Goal: Information Seeking & Learning: Learn about a topic

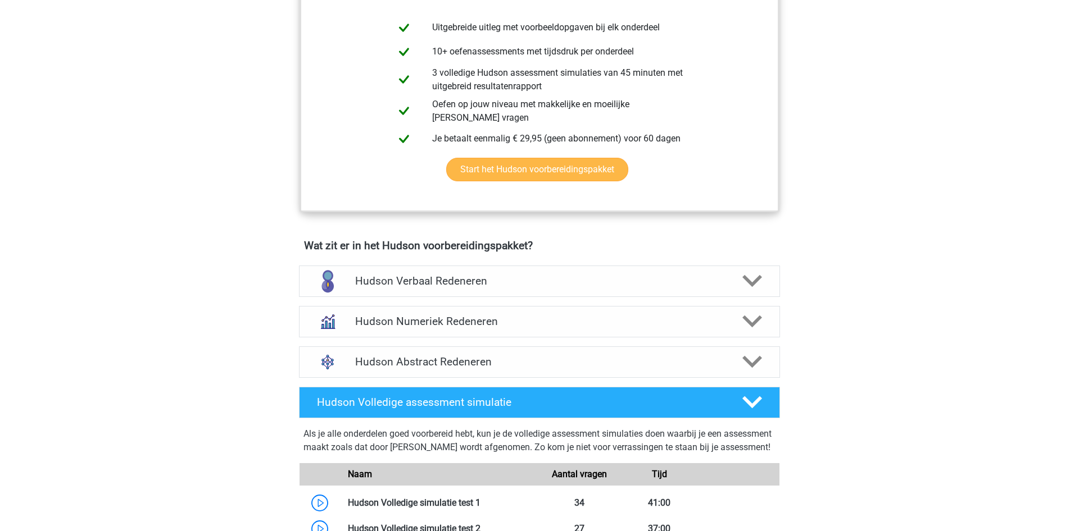
scroll to position [286, 0]
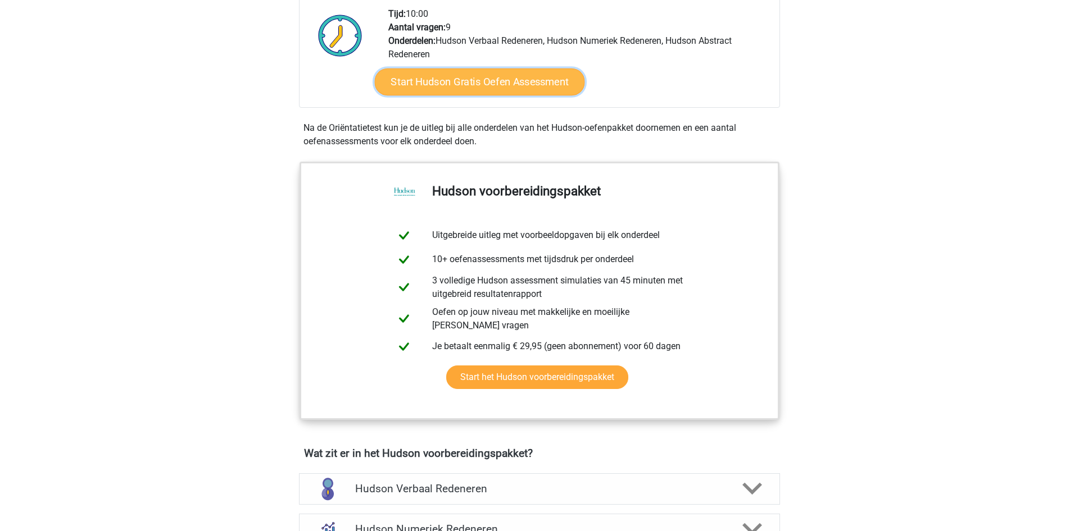
click at [459, 78] on link "Start Hudson Gratis Oefen Assessment" at bounding box center [480, 82] width 210 height 27
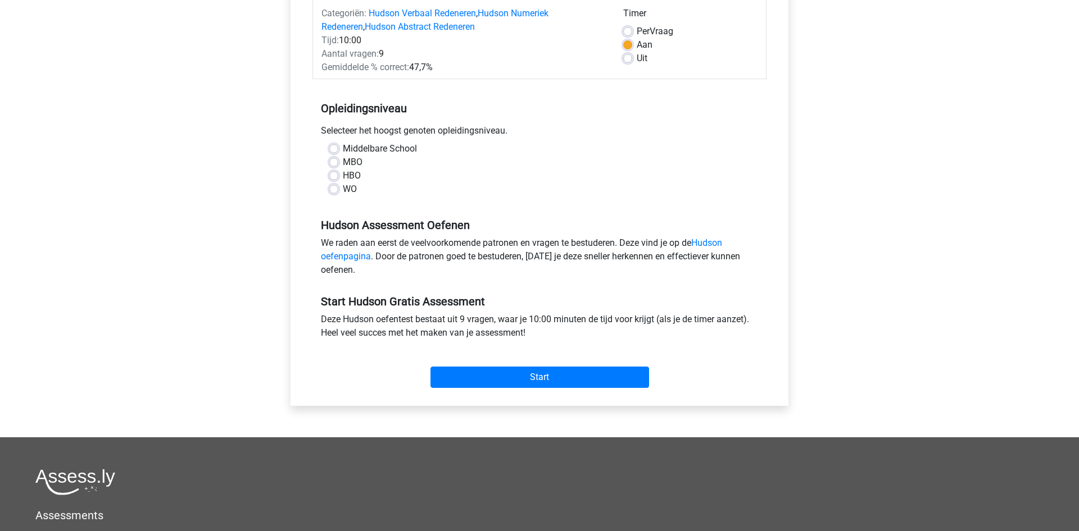
scroll to position [172, 0]
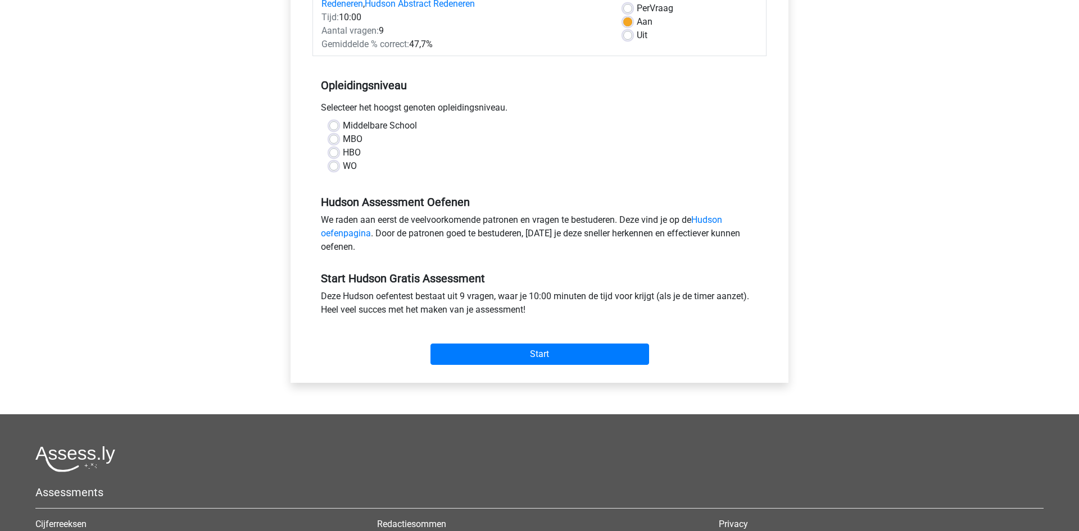
click at [343, 164] on label "WO" at bounding box center [350, 166] width 14 height 13
click at [334, 164] on input "WO" at bounding box center [333, 165] width 9 height 11
radio input "true"
click at [562, 356] on input "Start" at bounding box center [539, 354] width 219 height 21
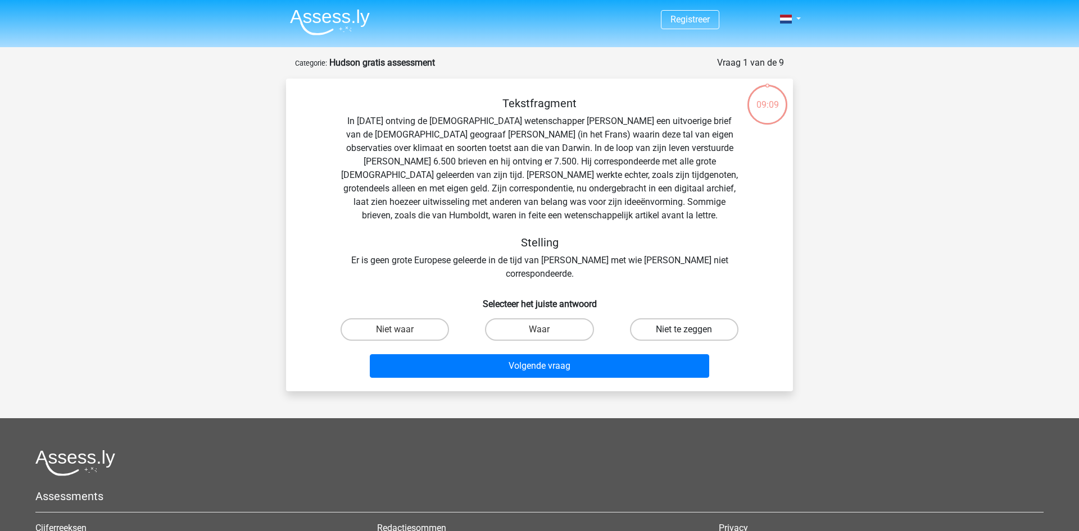
click at [692, 318] on label "Niet te zeggen" at bounding box center [684, 329] width 108 height 22
click at [691, 330] on input "Niet te zeggen" at bounding box center [687, 333] width 7 height 7
radio input "true"
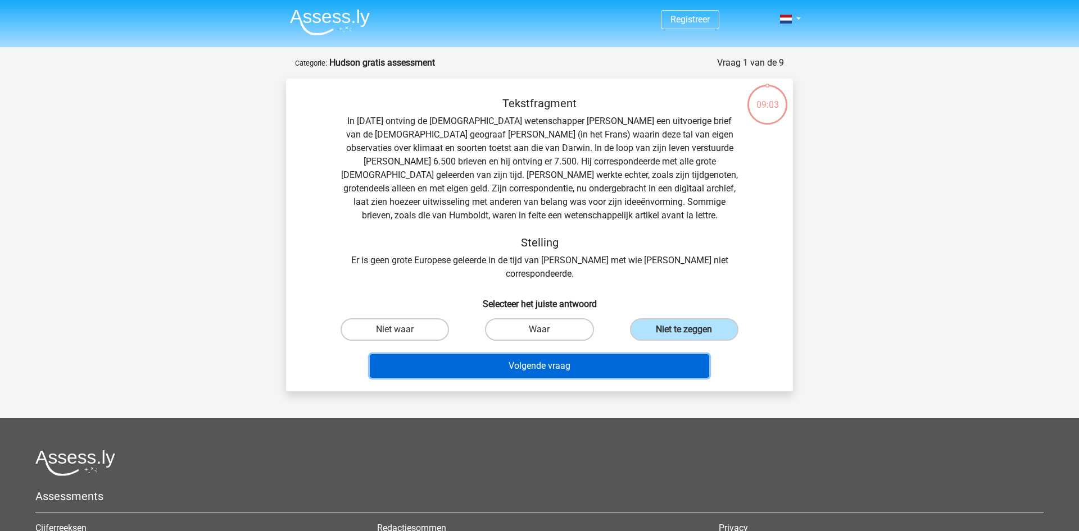
click at [563, 356] on button "Volgende vraag" at bounding box center [540, 366] width 340 height 24
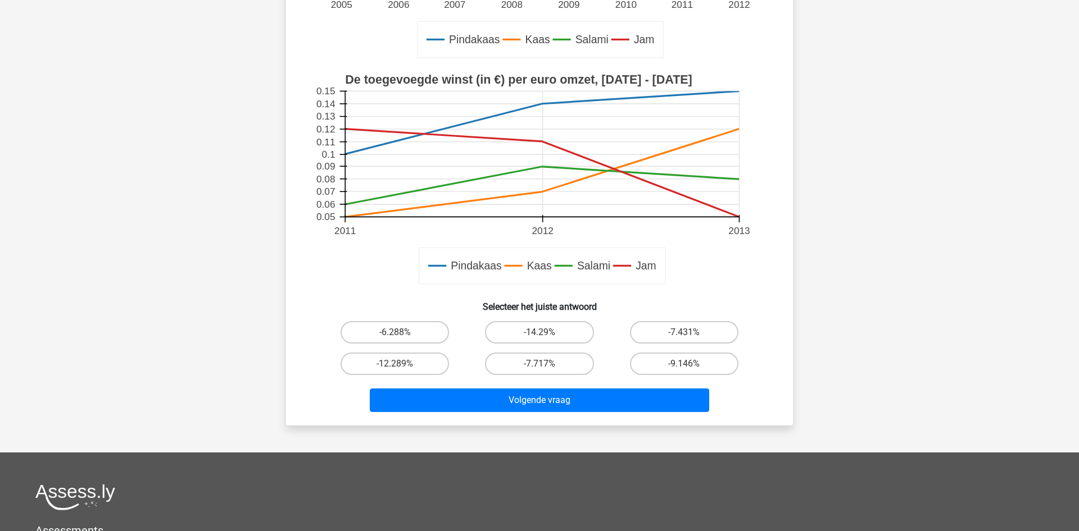
scroll to position [344, 0]
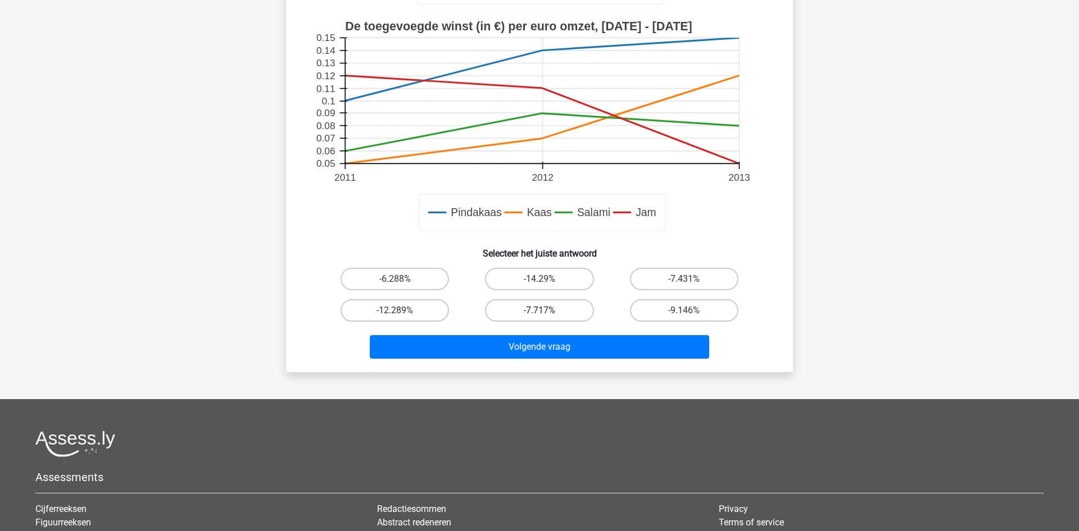
click at [545, 310] on label "-7.717%" at bounding box center [539, 310] width 108 height 22
click at [545, 311] on input "-7.717%" at bounding box center [542, 314] width 7 height 7
radio input "true"
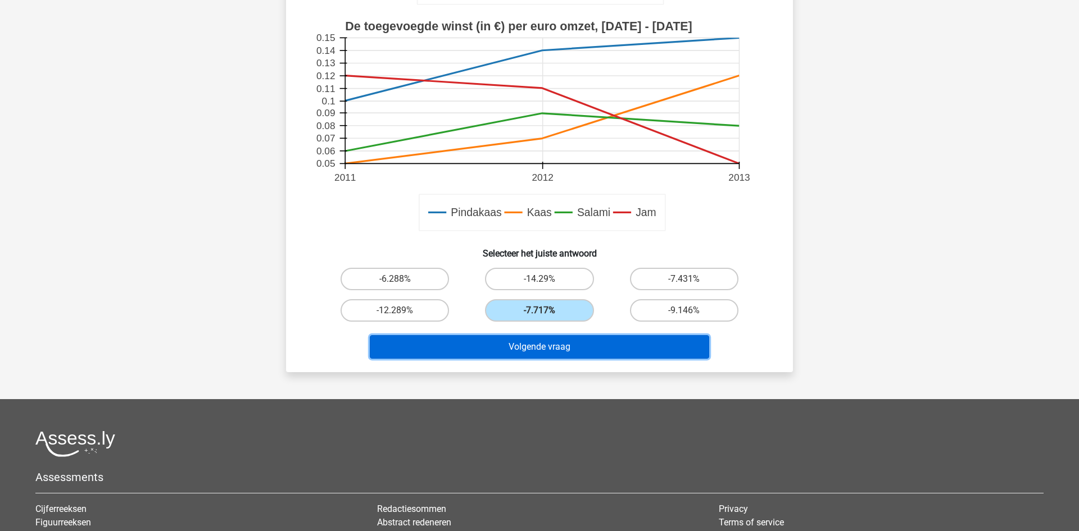
click at [552, 352] on button "Volgende vraag" at bounding box center [540, 347] width 340 height 24
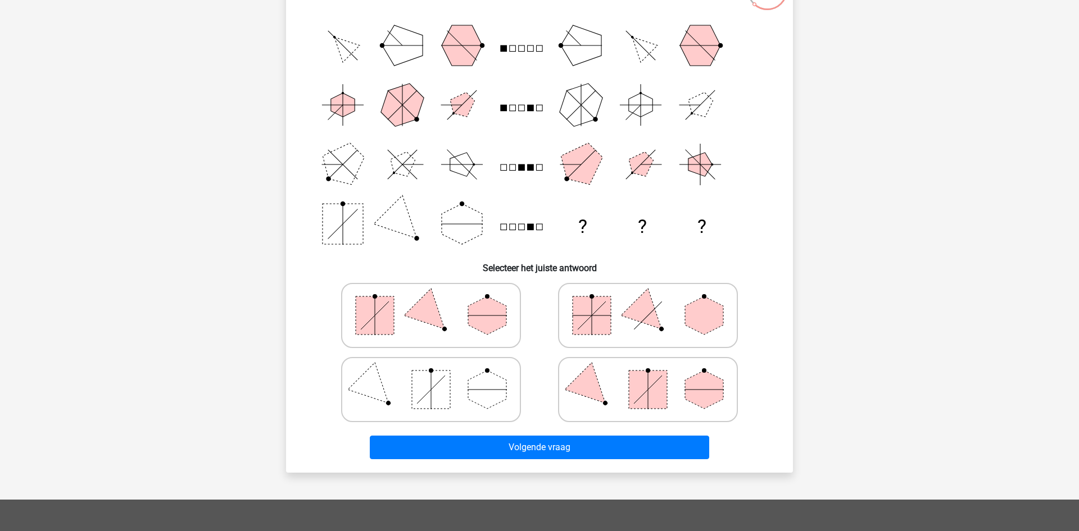
scroll to position [57, 0]
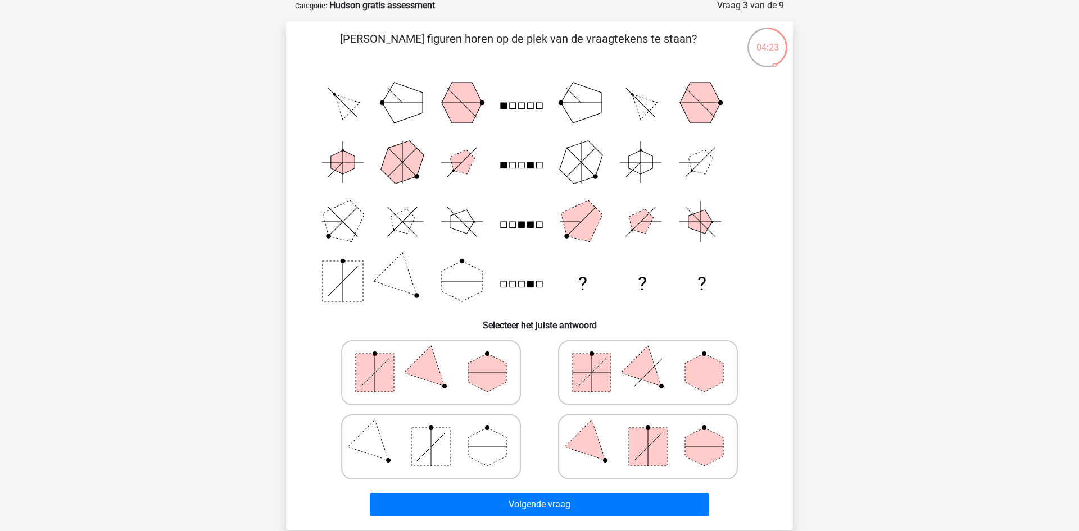
click at [484, 370] on polygon at bounding box center [487, 373] width 38 height 38
click at [438, 359] on input "radio" at bounding box center [434, 355] width 7 height 7
radio input "true"
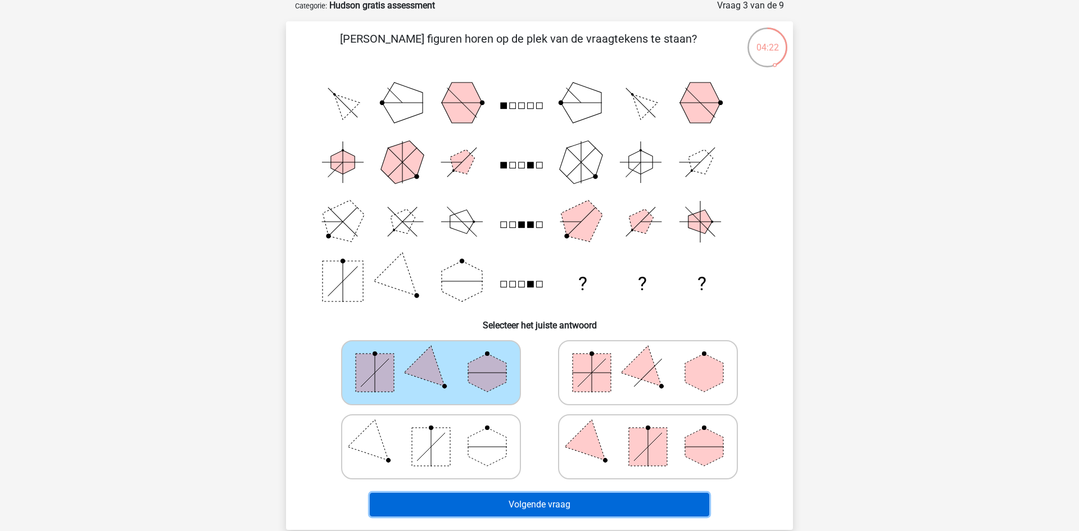
click at [576, 505] on button "Volgende vraag" at bounding box center [540, 505] width 340 height 24
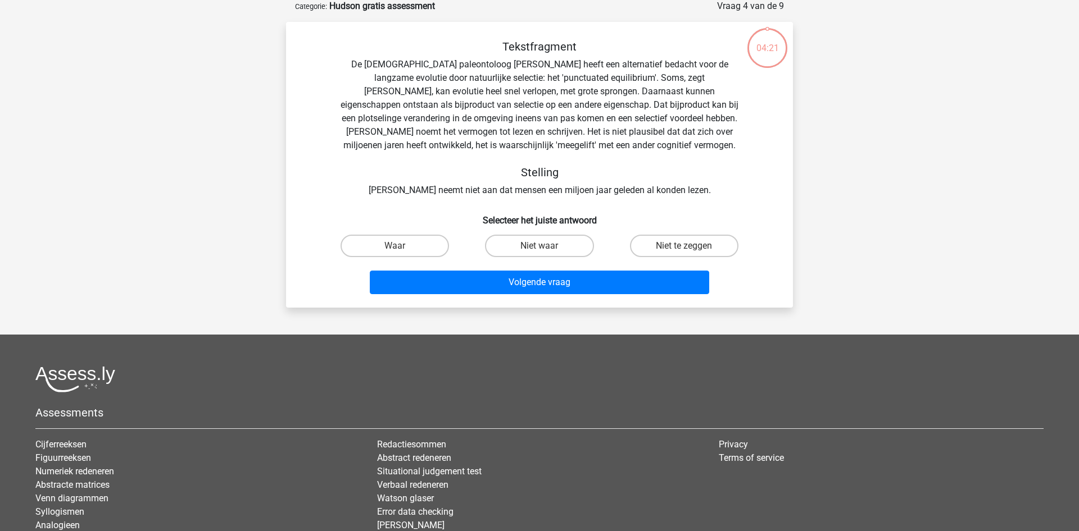
scroll to position [56, 0]
drag, startPoint x: 683, startPoint y: 247, endPoint x: 613, endPoint y: 261, distance: 71.1
click at [682, 247] on label "Niet te zeggen" at bounding box center [684, 246] width 108 height 22
click at [684, 247] on input "Niet te zeggen" at bounding box center [687, 250] width 7 height 7
radio input "true"
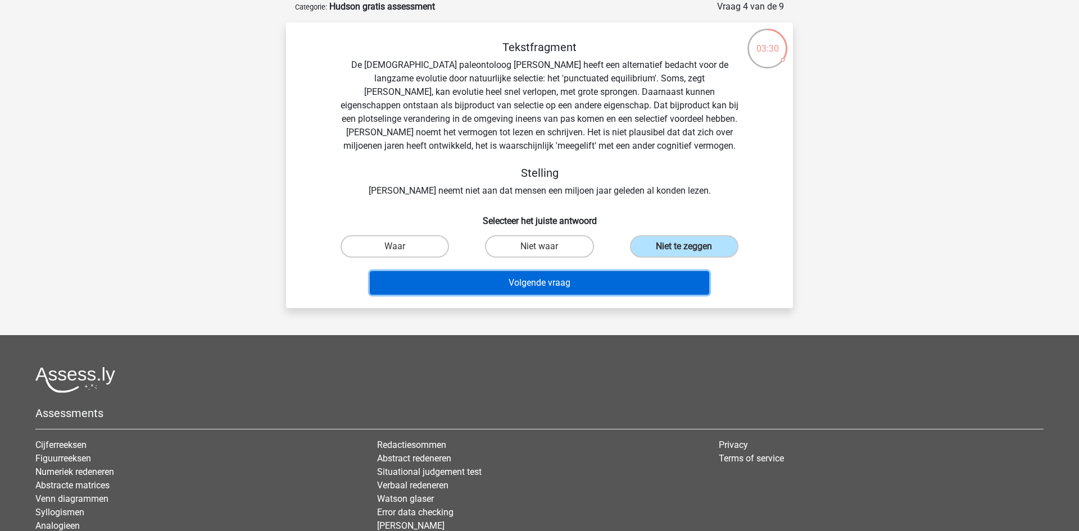
click at [568, 283] on button "Volgende vraag" at bounding box center [540, 283] width 340 height 24
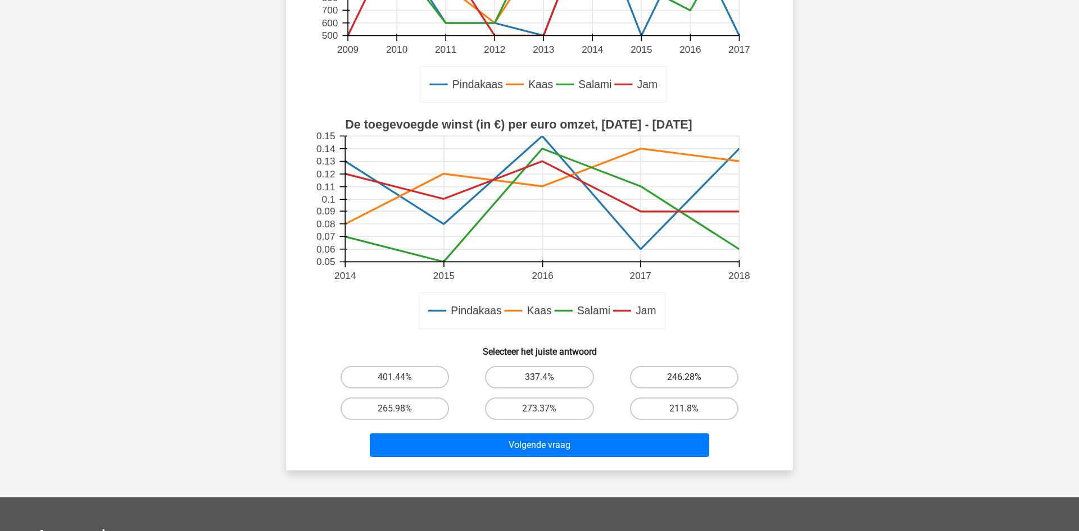
scroll to position [286, 0]
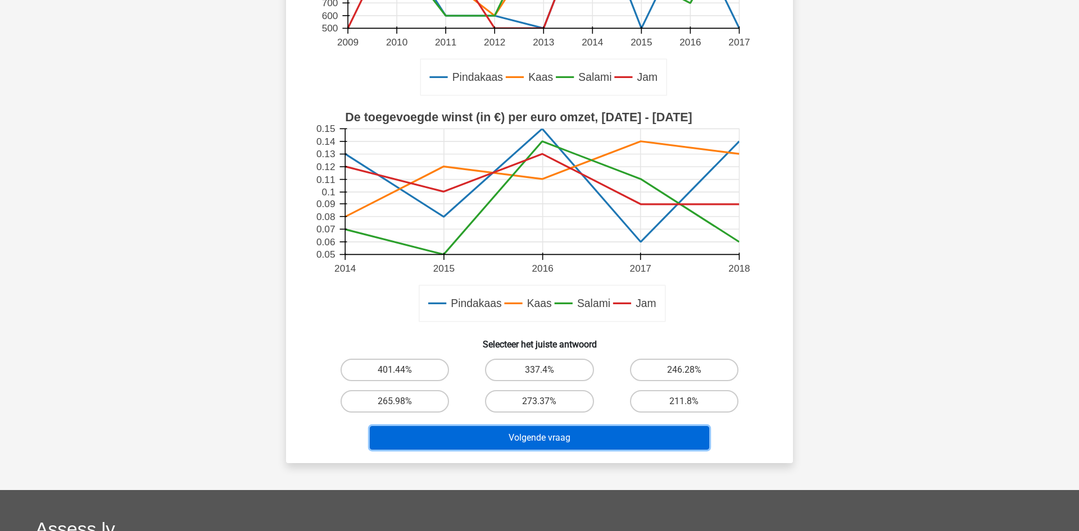
click at [590, 439] on button "Volgende vraag" at bounding box center [540, 438] width 340 height 24
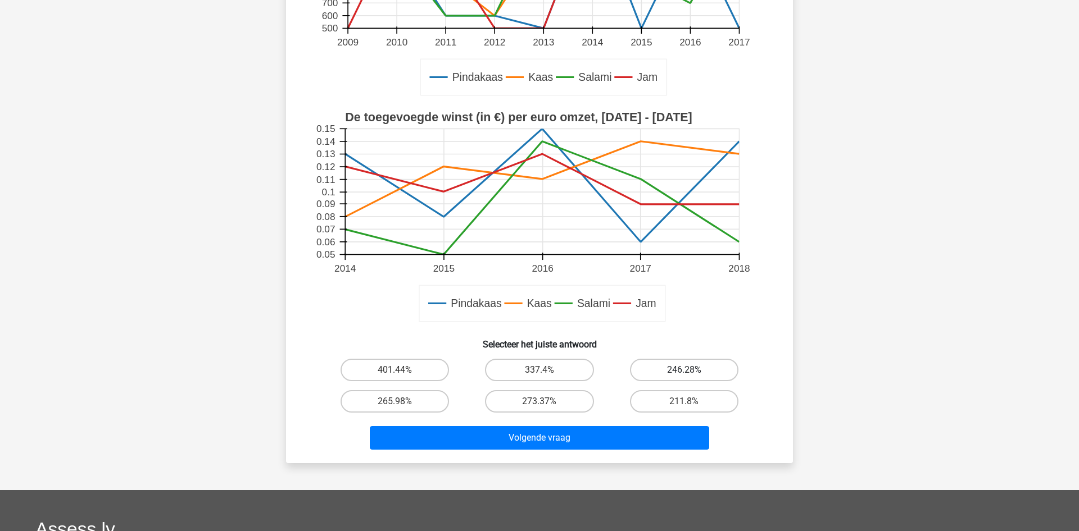
click at [665, 365] on label "246.28%" at bounding box center [684, 370] width 108 height 22
click at [684, 370] on input "246.28%" at bounding box center [687, 373] width 7 height 7
radio input "true"
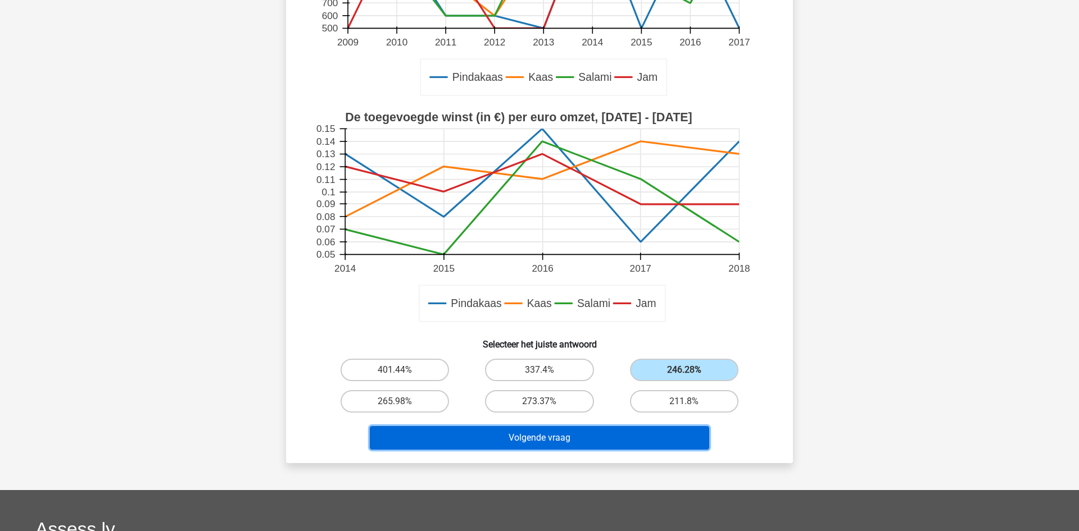
click at [611, 442] on button "Volgende vraag" at bounding box center [540, 438] width 340 height 24
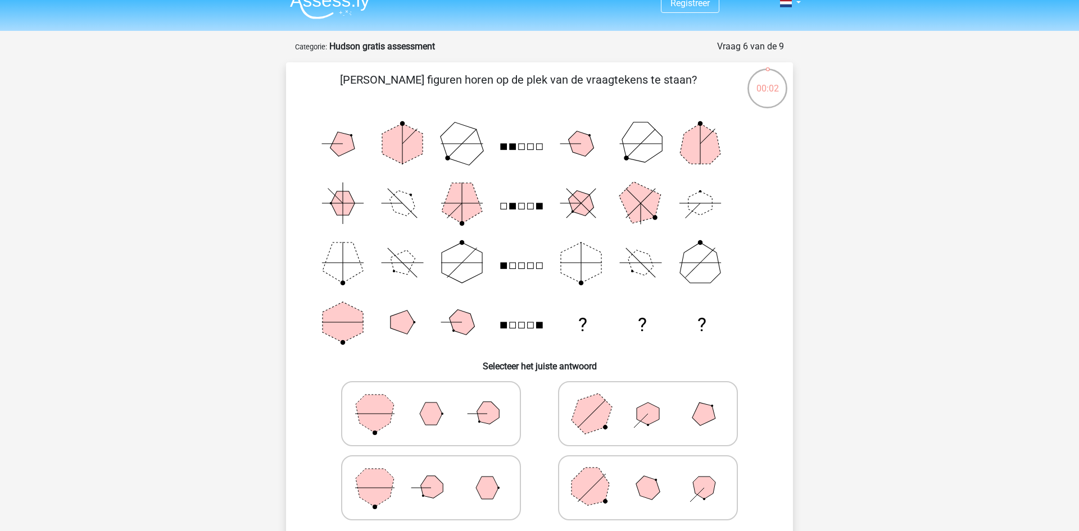
scroll to position [0, 0]
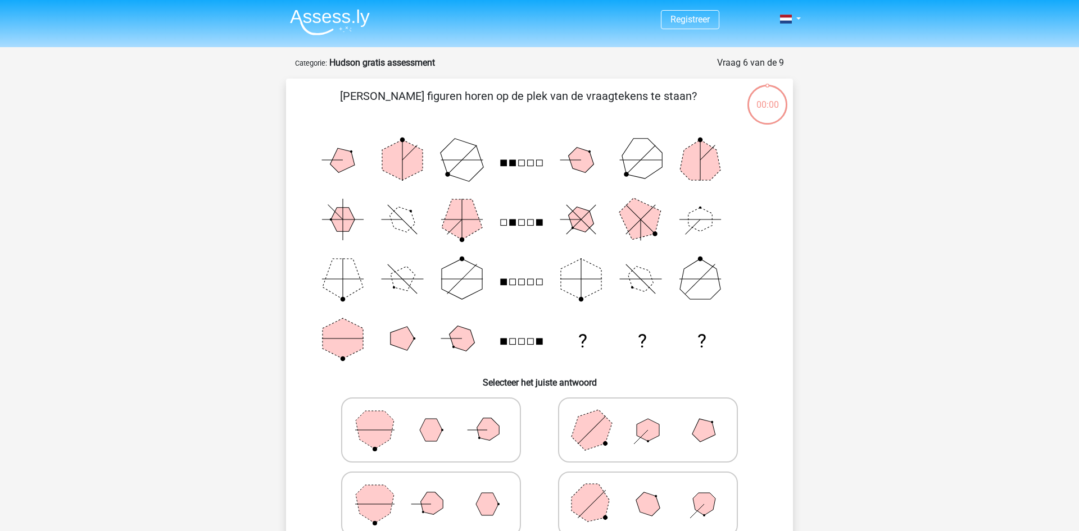
scroll to position [57, 0]
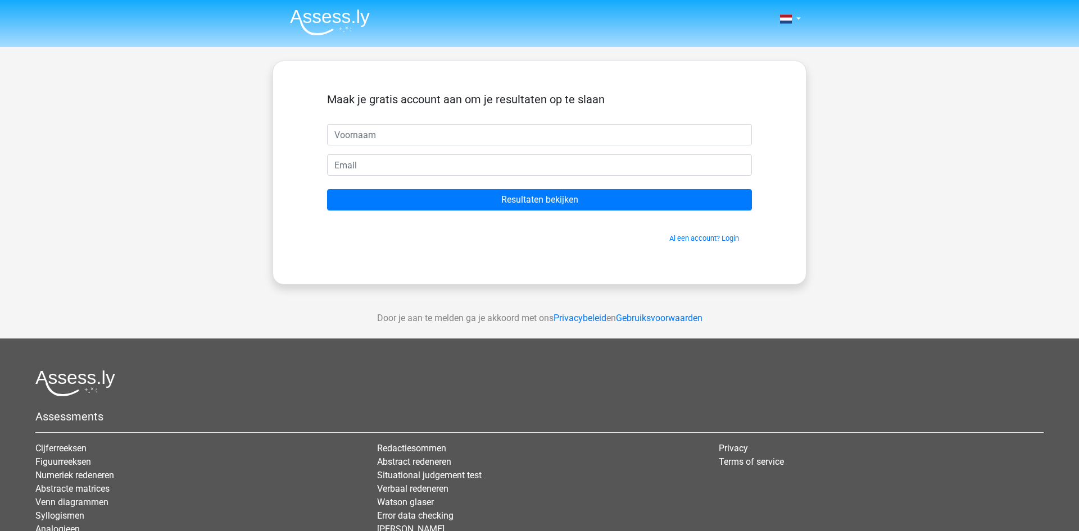
click at [520, 130] on input "text" at bounding box center [539, 134] width 425 height 21
type input "Marijke"
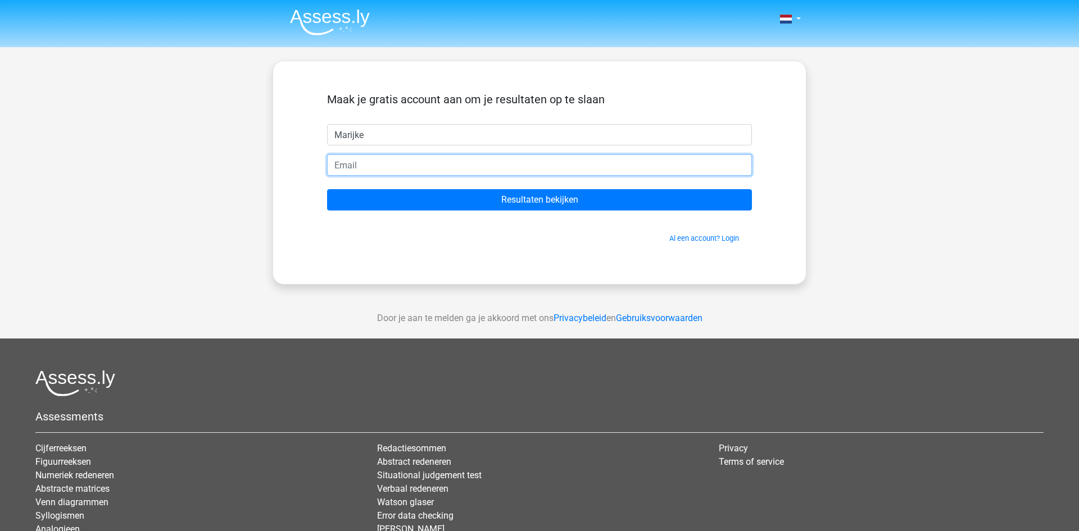
type input "V"
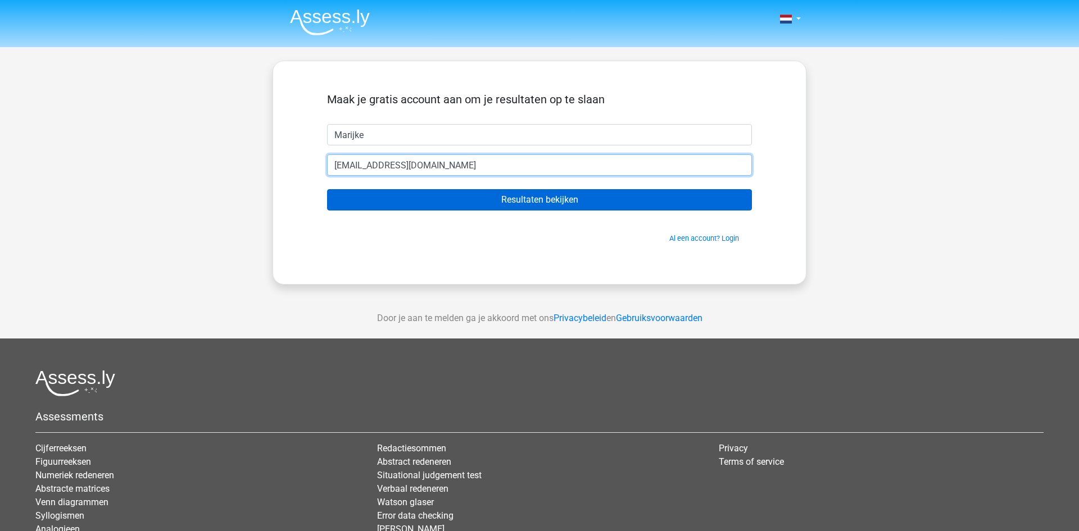
type input "marijkeverdoodt@hotmail.com"
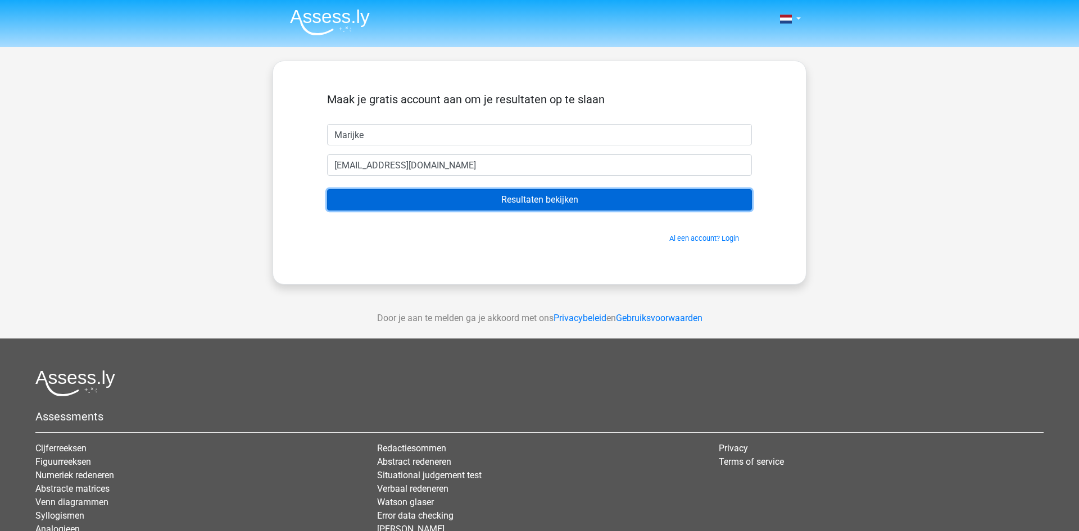
click at [561, 199] on input "Resultaten bekijken" at bounding box center [539, 199] width 425 height 21
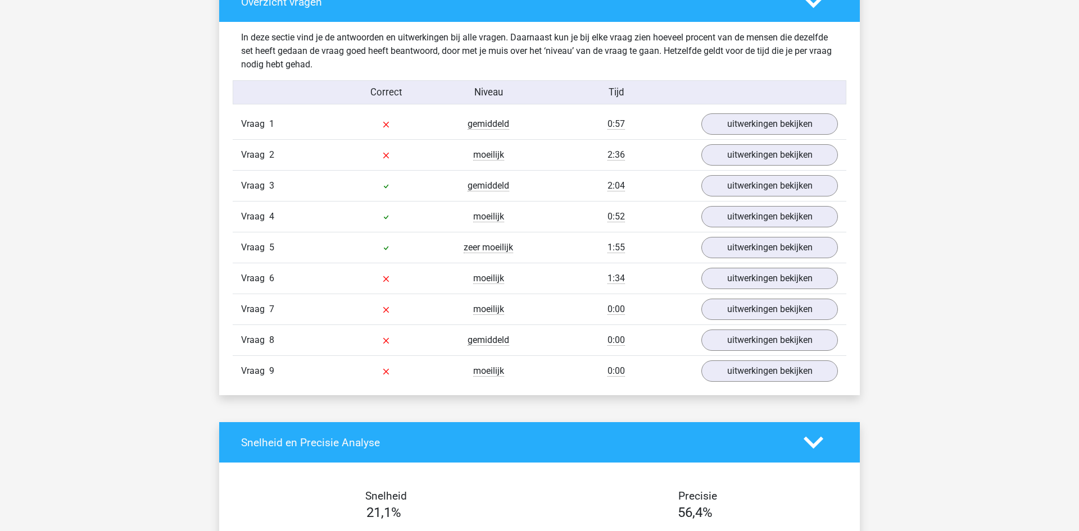
scroll to position [1146, 0]
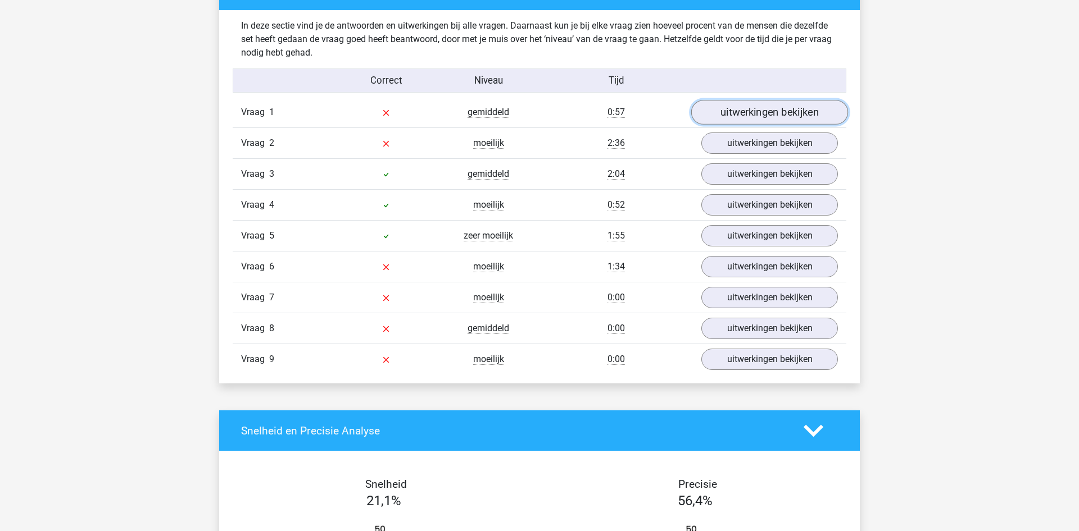
click at [790, 113] on link "uitwerkingen bekijken" at bounding box center [769, 113] width 157 height 25
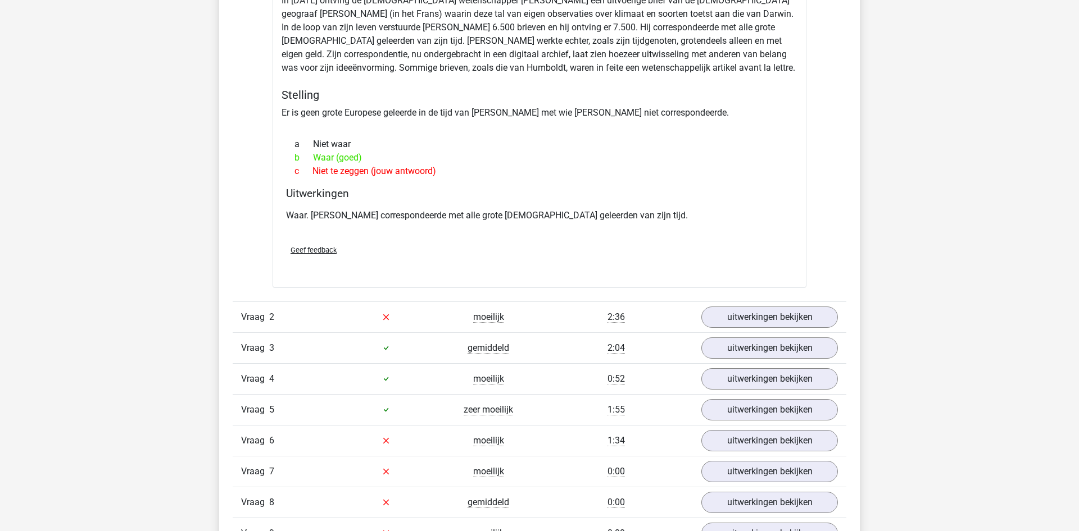
scroll to position [1318, 0]
click at [759, 319] on link "uitwerkingen bekijken" at bounding box center [769, 315] width 157 height 25
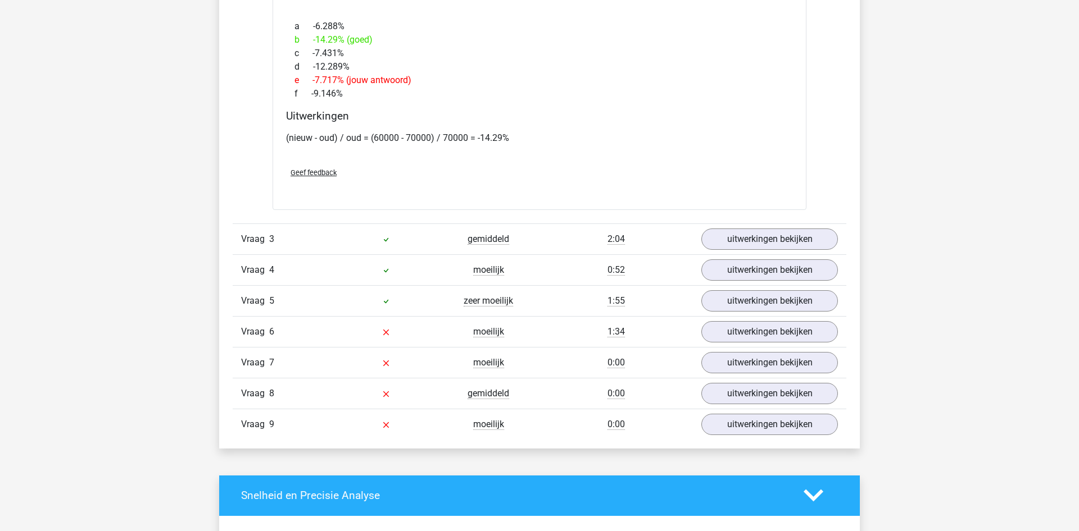
scroll to position [2177, 0]
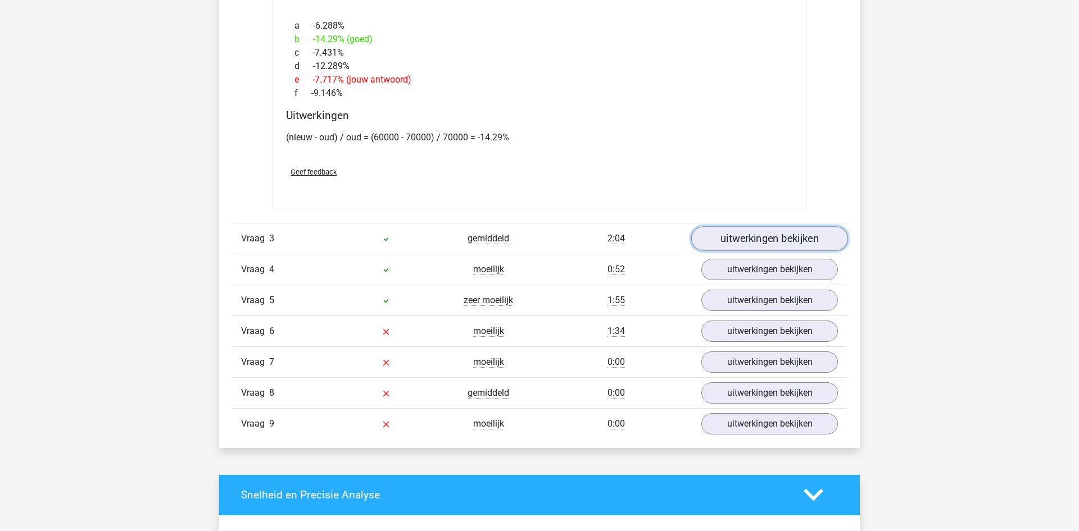
click at [745, 242] on link "uitwerkingen bekijken" at bounding box center [769, 238] width 157 height 25
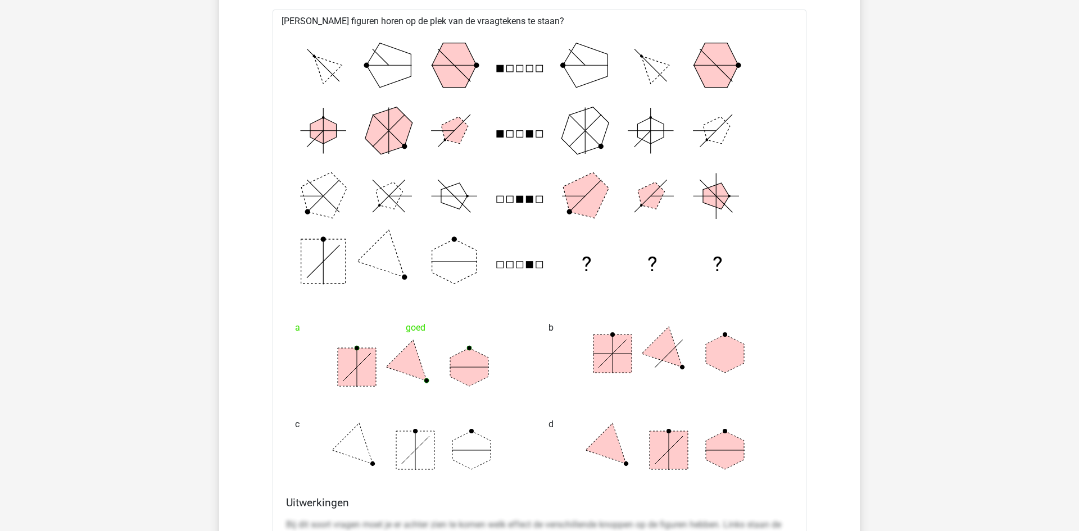
scroll to position [2464, 0]
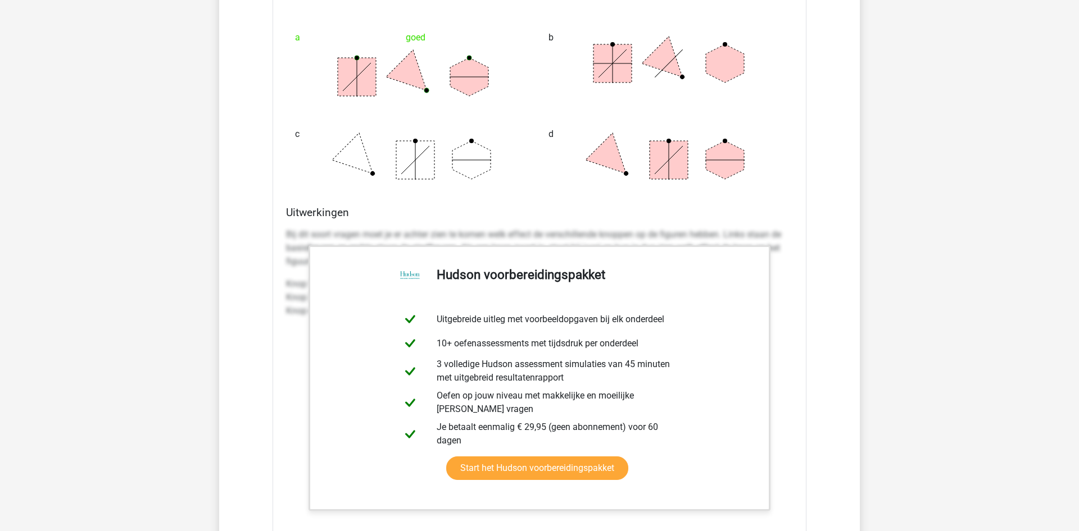
scroll to position [2693, 0]
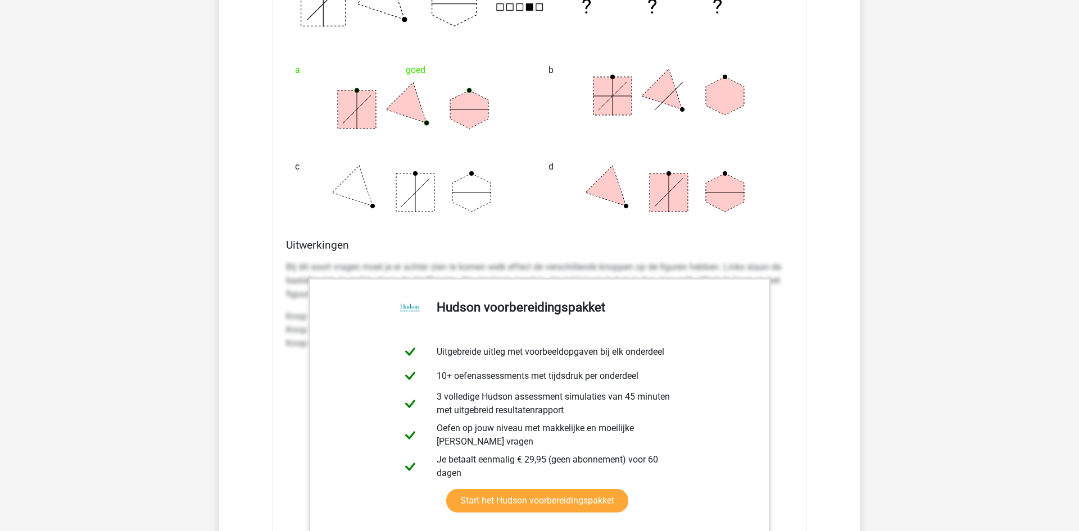
click at [461, 258] on div "Bij dit soort vragen moet je er achter zien te komen welk effect de verschillen…" at bounding box center [539, 310] width 507 height 108
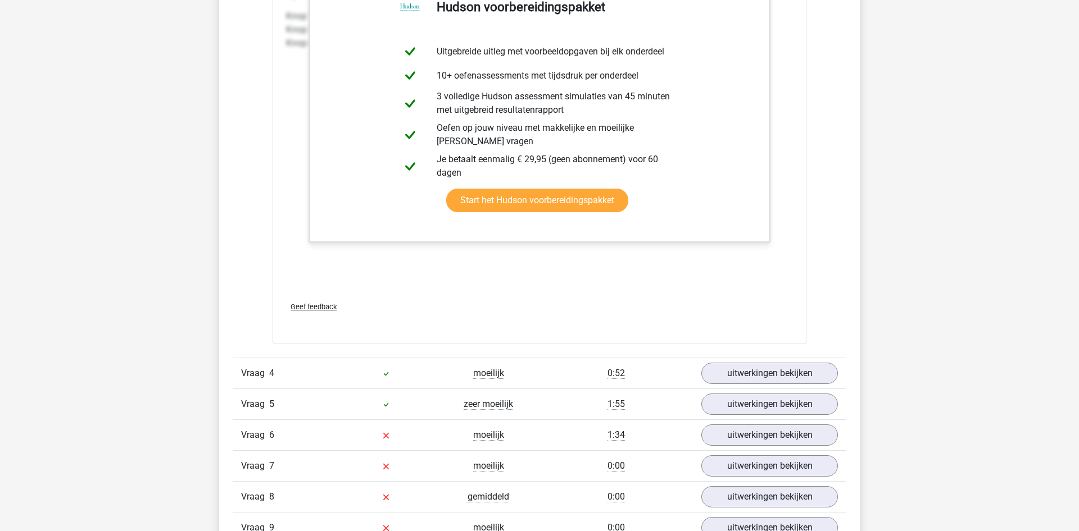
scroll to position [3037, 0]
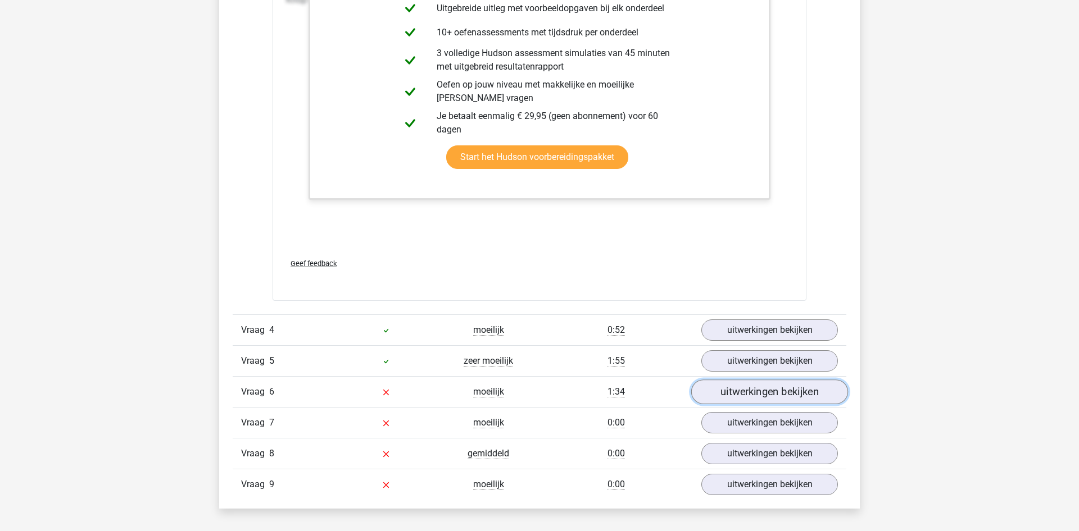
click at [743, 395] on link "uitwerkingen bekijken" at bounding box center [769, 392] width 157 height 25
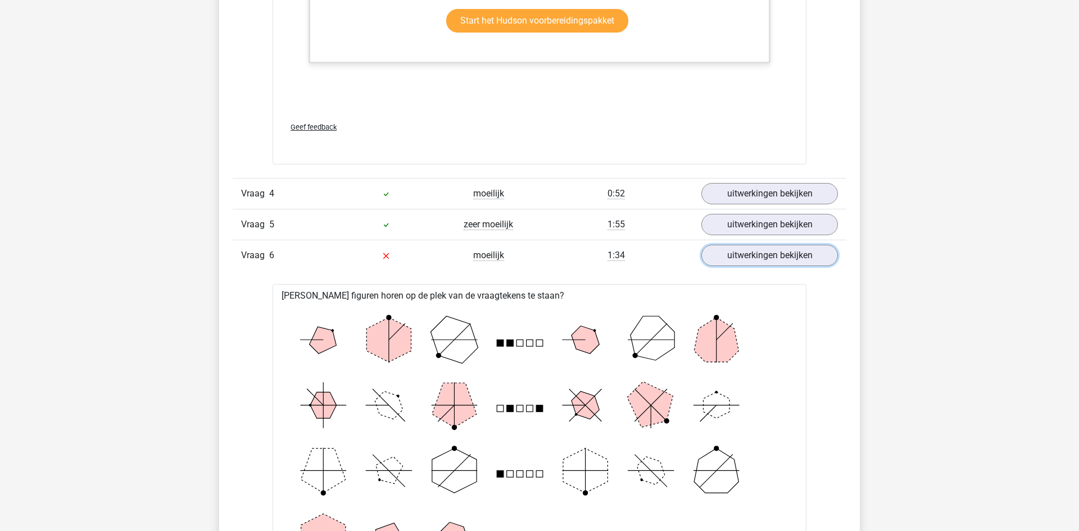
scroll to position [3151, 0]
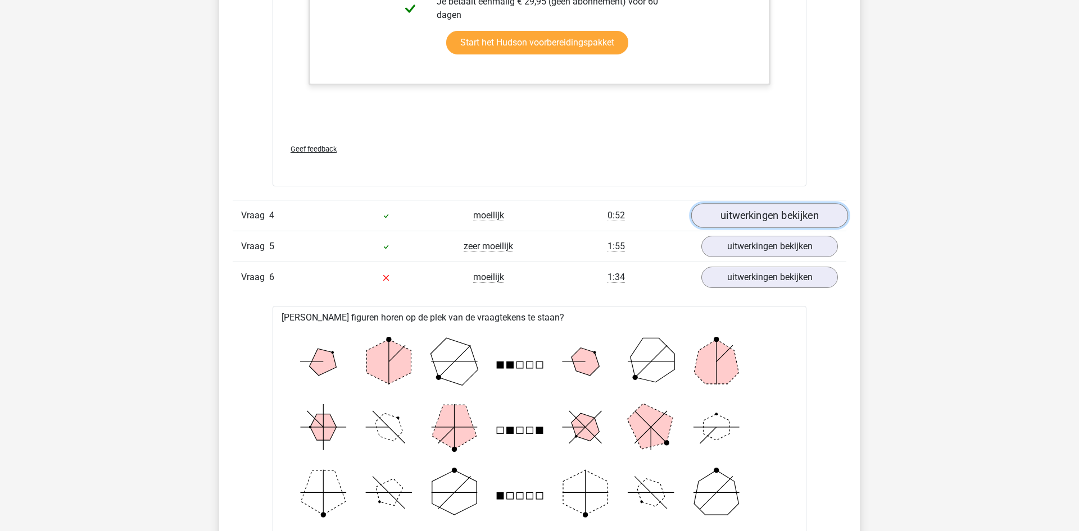
click at [736, 213] on link "uitwerkingen bekijken" at bounding box center [769, 216] width 157 height 25
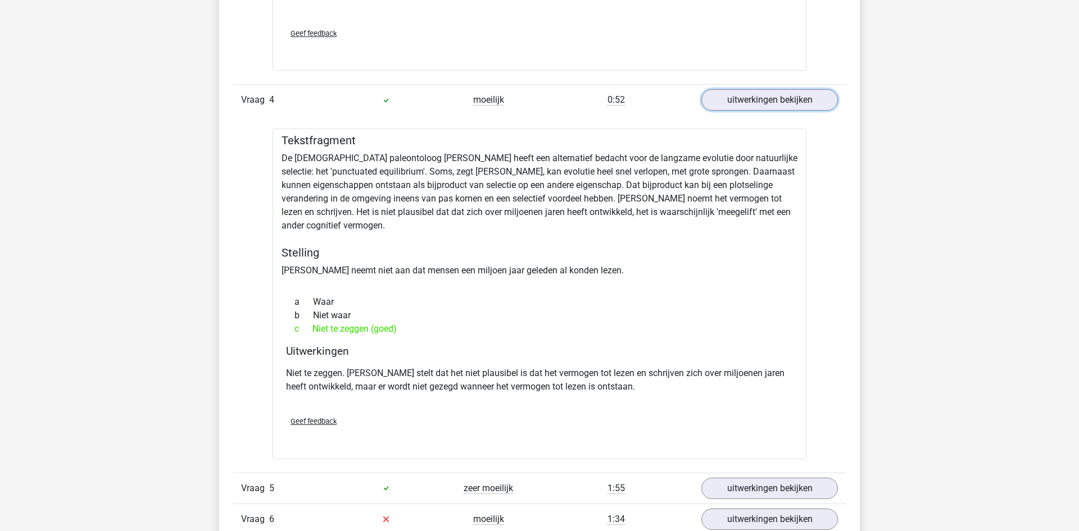
scroll to position [3266, 0]
click at [730, 94] on link "uitwerkingen bekijken" at bounding box center [769, 101] width 157 height 25
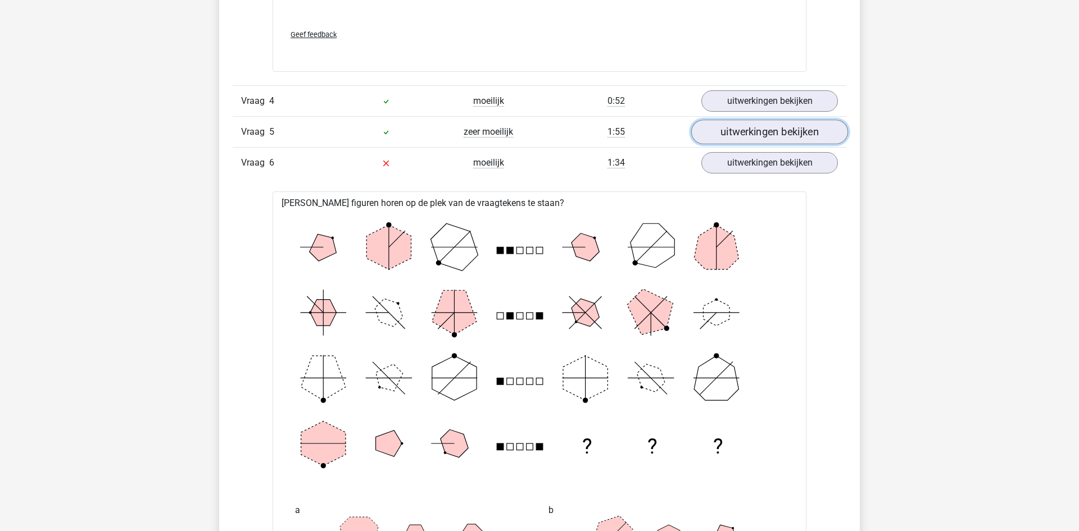
click at [743, 134] on link "uitwerkingen bekijken" at bounding box center [769, 132] width 157 height 25
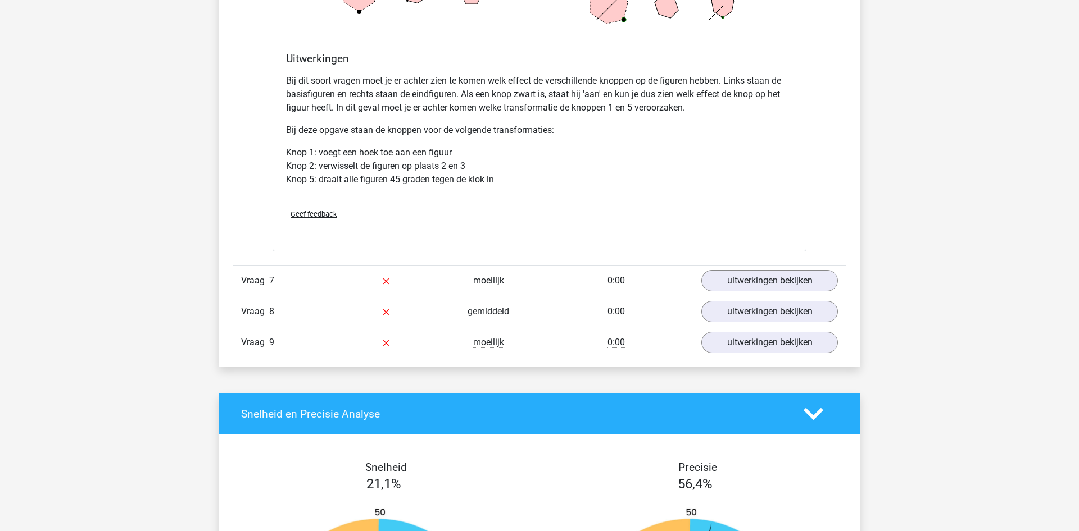
scroll to position [4985, 0]
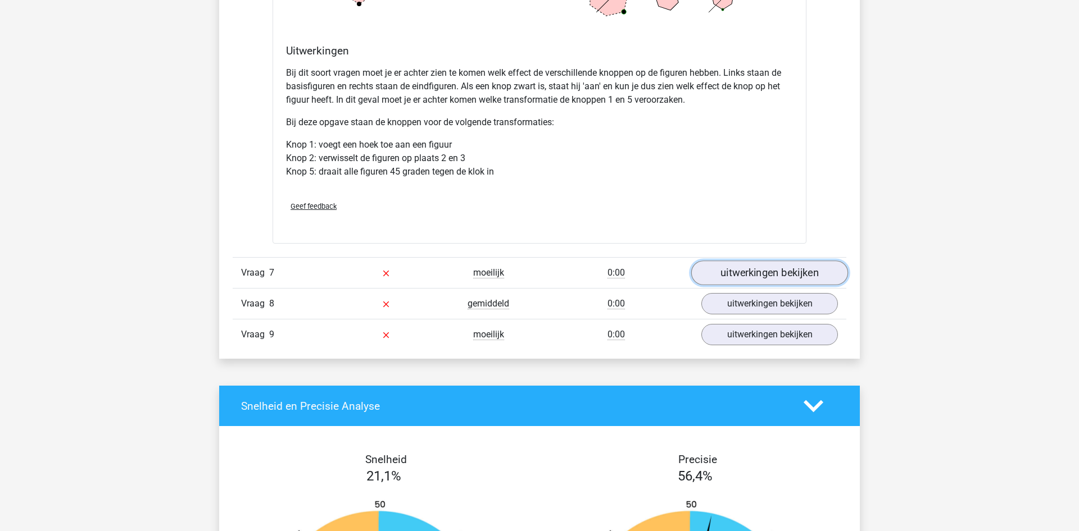
click at [780, 268] on link "uitwerkingen bekijken" at bounding box center [769, 273] width 157 height 25
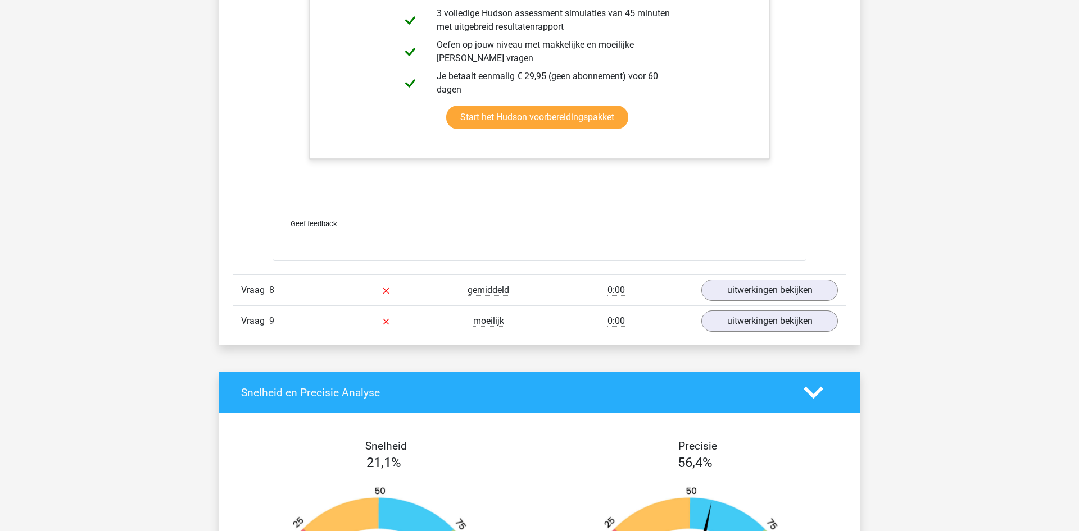
scroll to position [5615, 0]
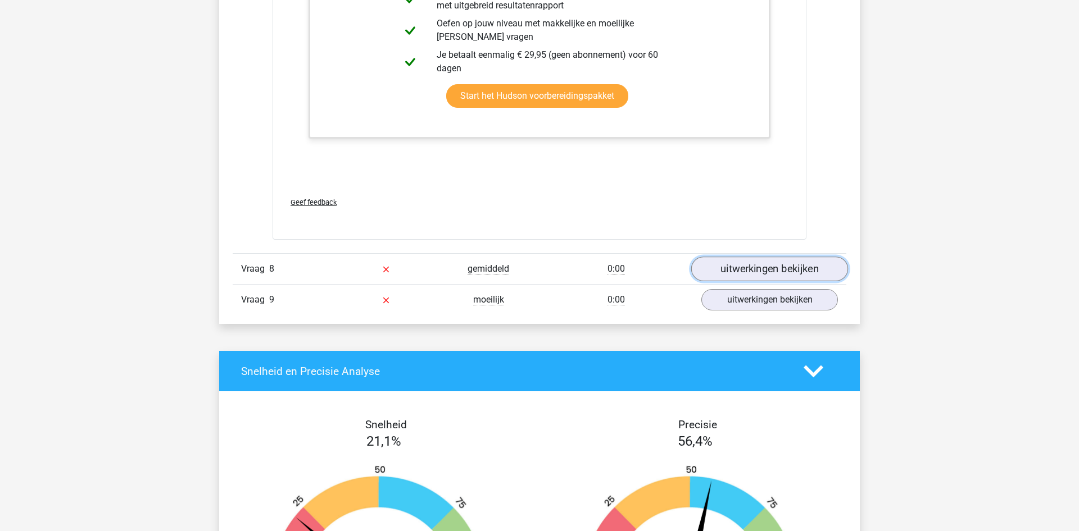
click at [744, 272] on link "uitwerkingen bekijken" at bounding box center [769, 269] width 157 height 25
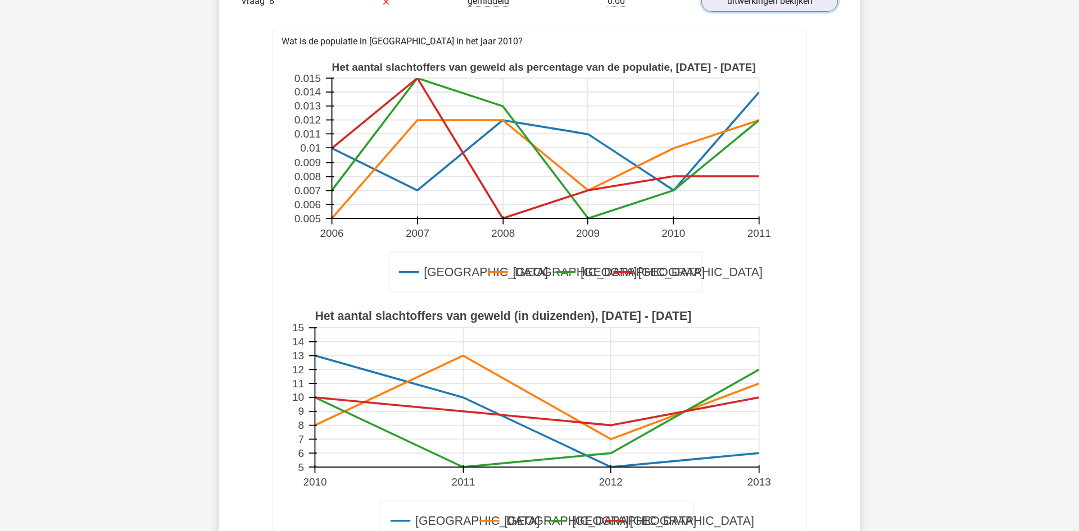
scroll to position [5901, 0]
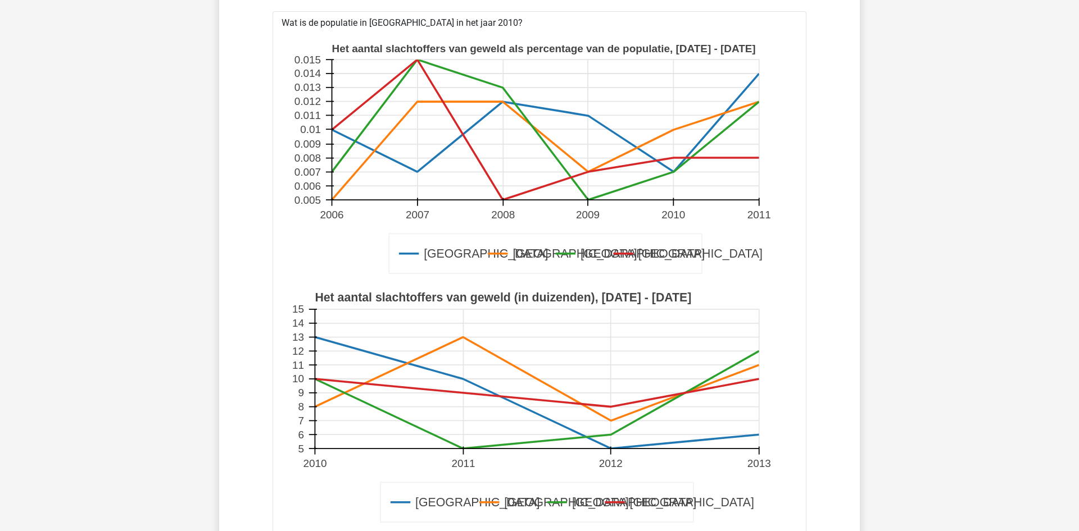
click at [675, 128] on rect at bounding box center [545, 130] width 427 height 140
click at [674, 129] on icon at bounding box center [545, 151] width 427 height 98
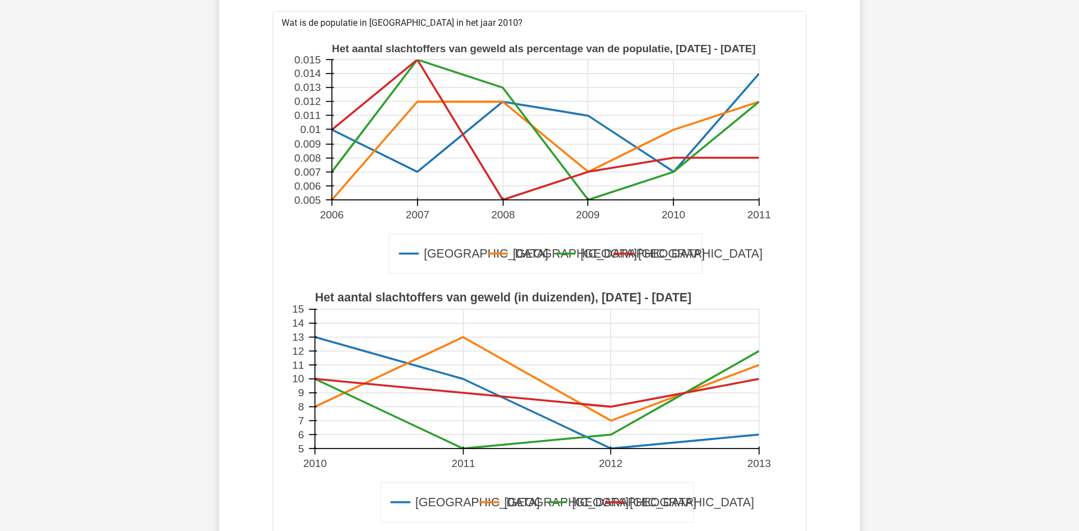
click at [674, 129] on icon at bounding box center [545, 151] width 427 height 98
click at [318, 406] on icon at bounding box center [537, 380] width 444 height 84
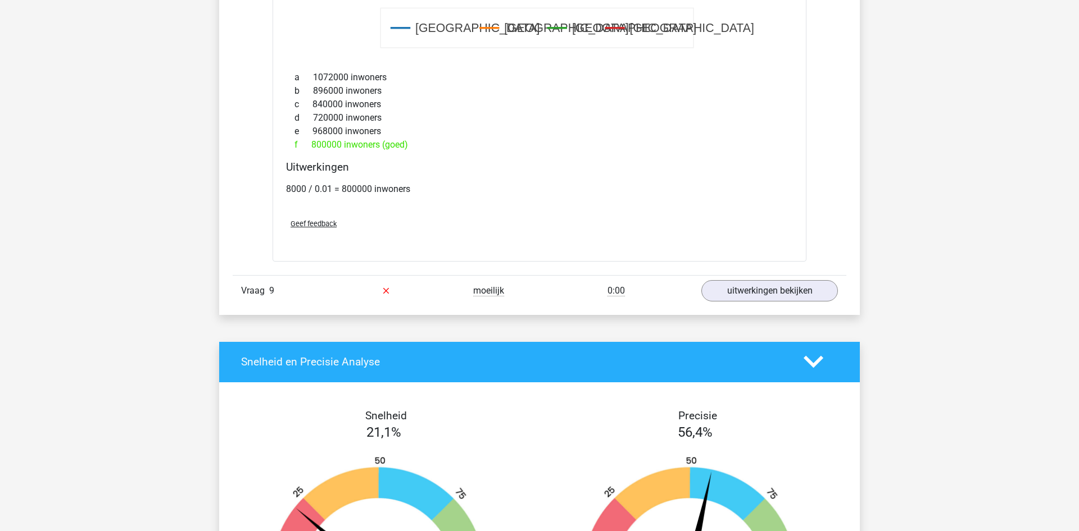
scroll to position [6474, 0]
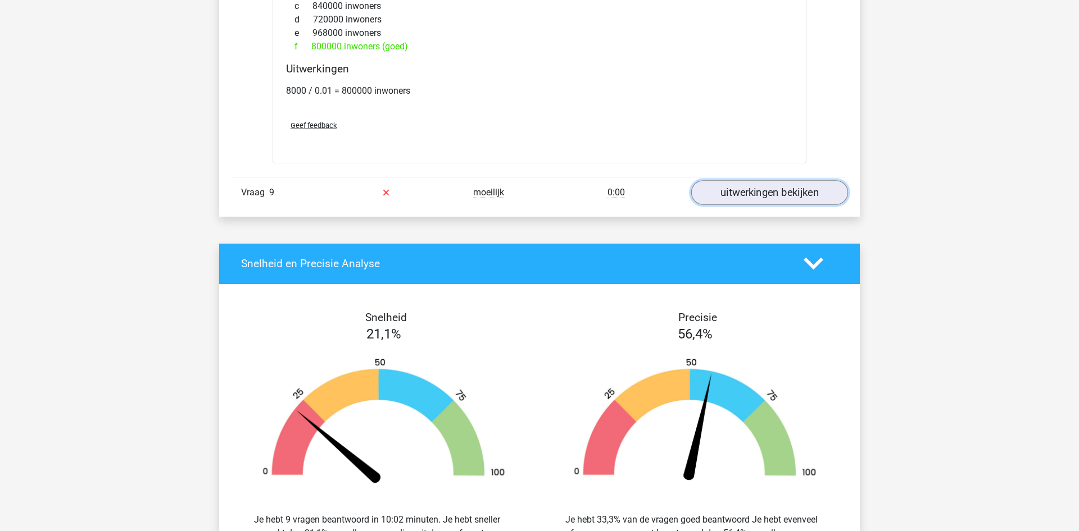
click at [772, 194] on link "uitwerkingen bekijken" at bounding box center [769, 192] width 157 height 25
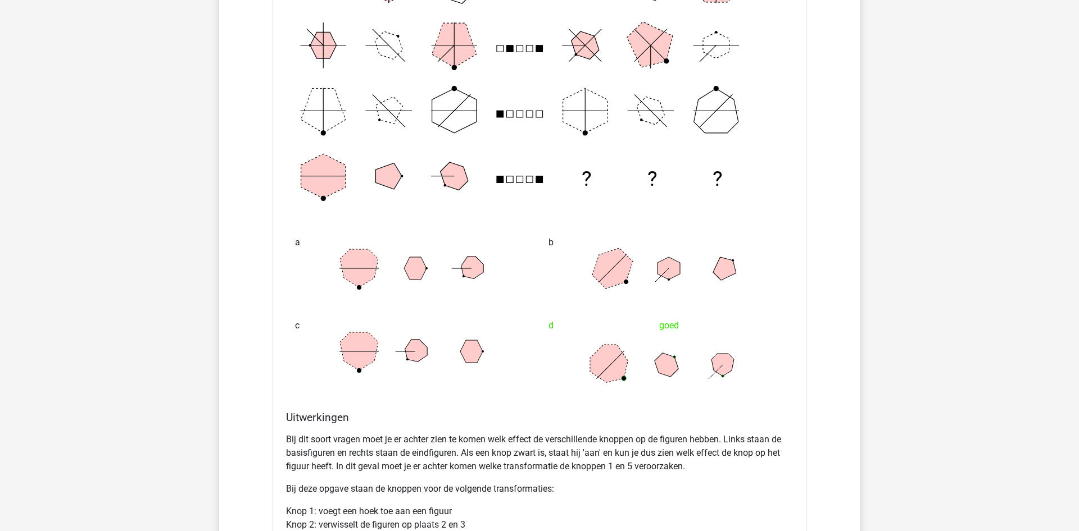
scroll to position [4584, 0]
